Goal: Complete application form

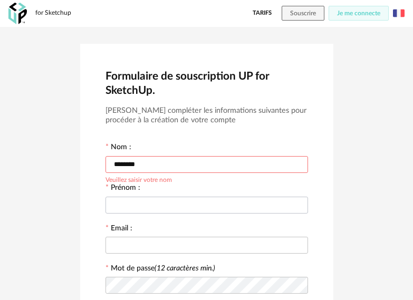
type input "********"
click at [204, 194] on div at bounding box center [207, 204] width 203 height 21
click at [204, 208] on input "text" at bounding box center [207, 205] width 203 height 17
type input "*****"
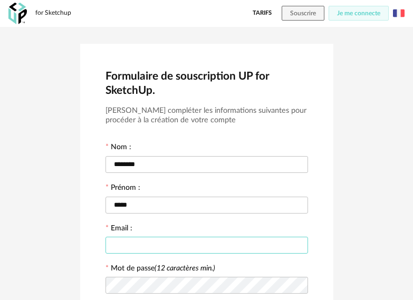
click at [195, 237] on input "text" at bounding box center [207, 245] width 203 height 17
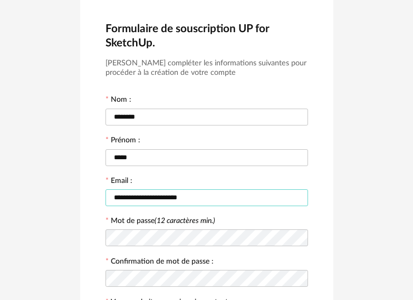
scroll to position [106, 0]
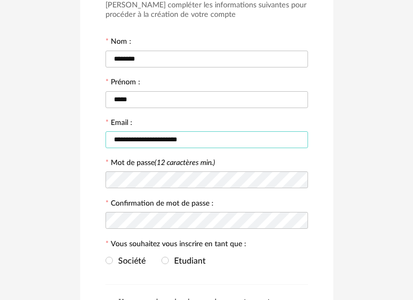
type input "**********"
click at [154, 171] on div at bounding box center [207, 179] width 203 height 21
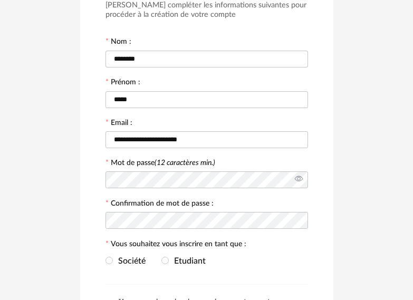
click at [300, 180] on icon at bounding box center [298, 179] width 13 height 21
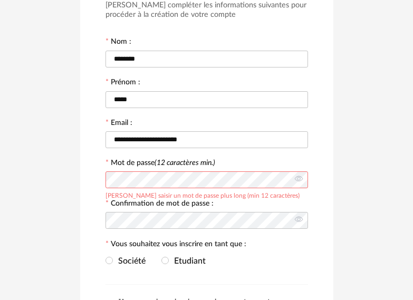
click at [388, 210] on div "**********" at bounding box center [206, 167] width 413 height 493
click at [300, 222] on icon at bounding box center [298, 220] width 13 height 21
click at [294, 255] on div "Société Etudiant" at bounding box center [207, 261] width 203 height 21
click at [165, 260] on span at bounding box center [164, 260] width 7 height 7
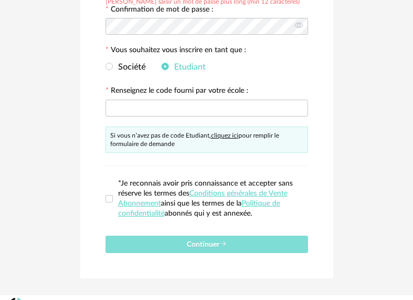
scroll to position [317, 0]
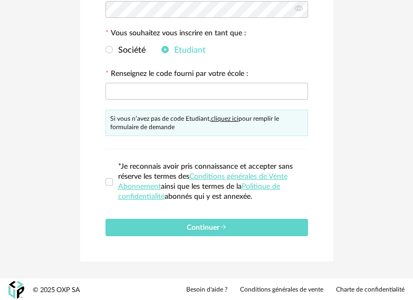
click at [113, 185] on span "*Je reconnais avoir pris connaissance et accepter sans réserve les termes des C…" at bounding box center [210, 182] width 195 height 40
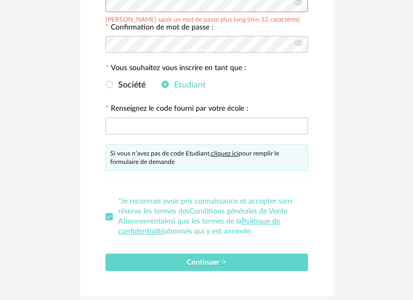
scroll to position [265, 0]
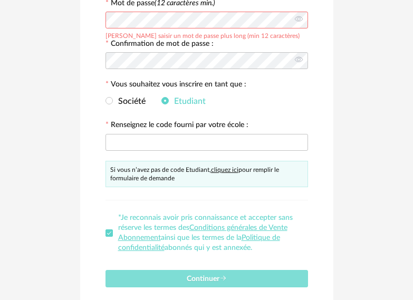
click at [216, 276] on span "Continuer" at bounding box center [207, 278] width 40 height 7
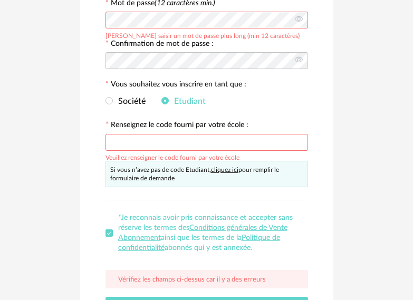
click at [176, 142] on input "text" at bounding box center [207, 142] width 203 height 17
click at [106, 297] on button "Continuer" at bounding box center [207, 305] width 203 height 17
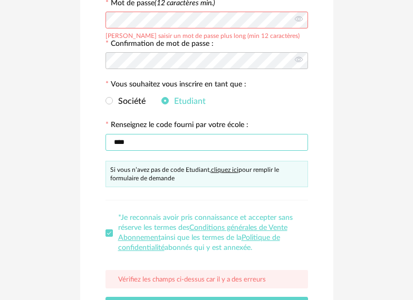
scroll to position [160, 0]
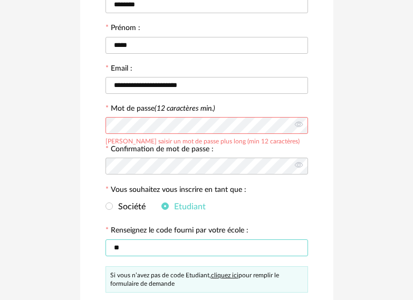
type input "*"
click at [118, 204] on span "Société" at bounding box center [129, 207] width 33 height 8
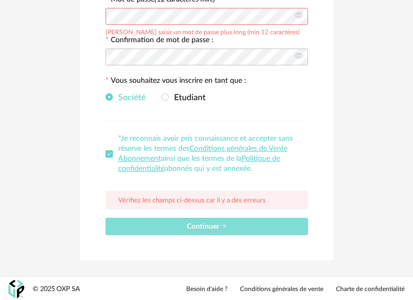
scroll to position [270, 0]
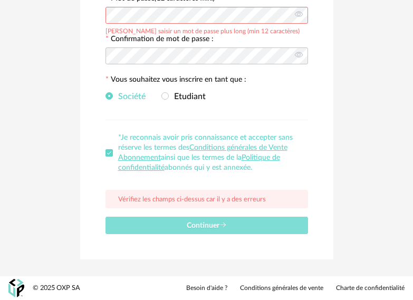
click at [201, 227] on span "Continuer" at bounding box center [207, 225] width 40 height 7
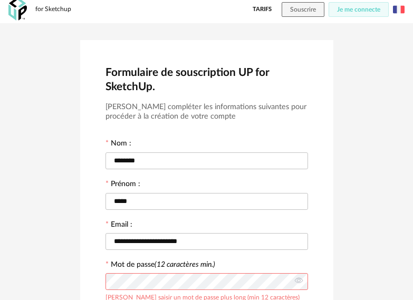
scroll to position [0, 0]
